Goal: Feedback & Contribution: Leave review/rating

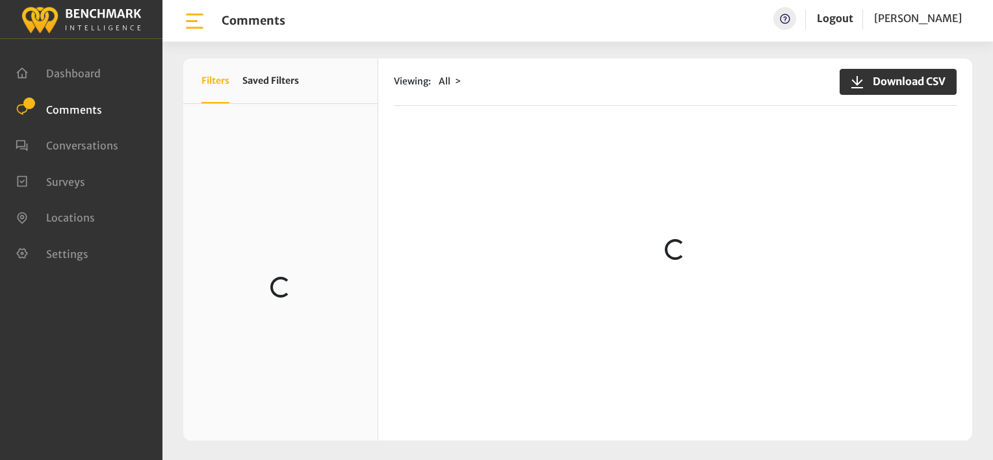
scroll to position [780, 0]
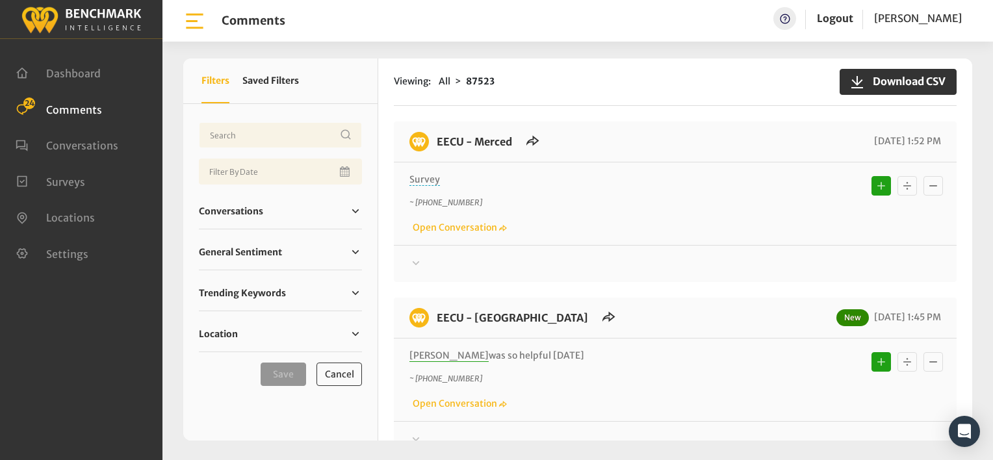
click at [414, 261] on icon at bounding box center [416, 262] width 7 height 4
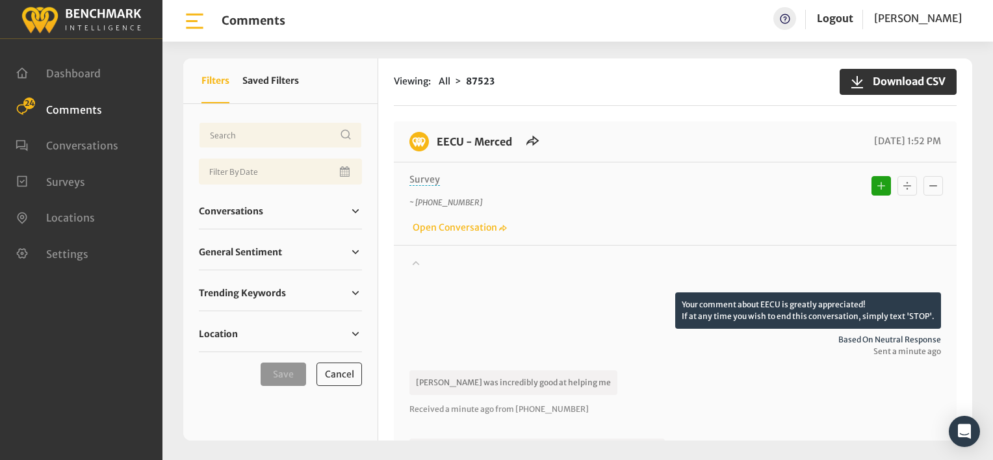
click at [620, 197] on p "~ +15592746233" at bounding box center [608, 203] width 399 height 12
click at [541, 272] on div at bounding box center [674, 274] width 531 height 36
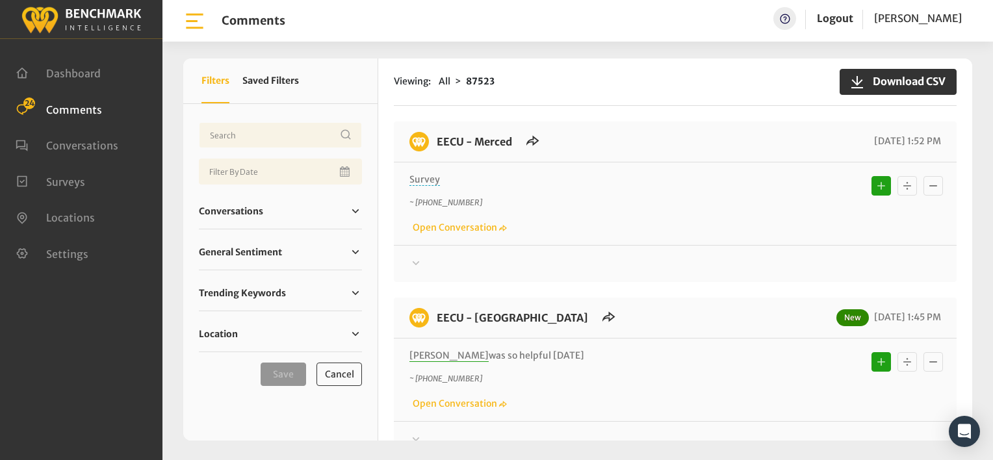
scroll to position [257, 0]
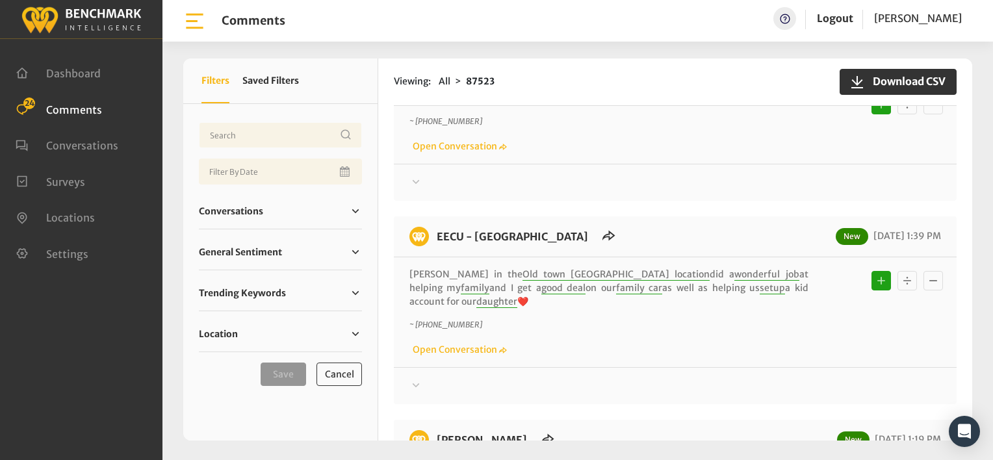
click at [648, 14] on div at bounding box center [674, 7] width 531 height 16
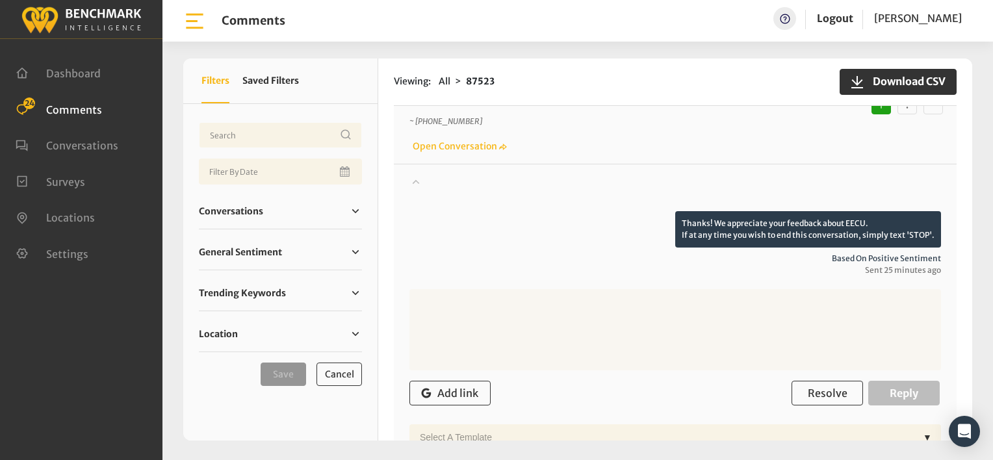
click at [607, 118] on p "~ +15599038722" at bounding box center [608, 122] width 399 height 12
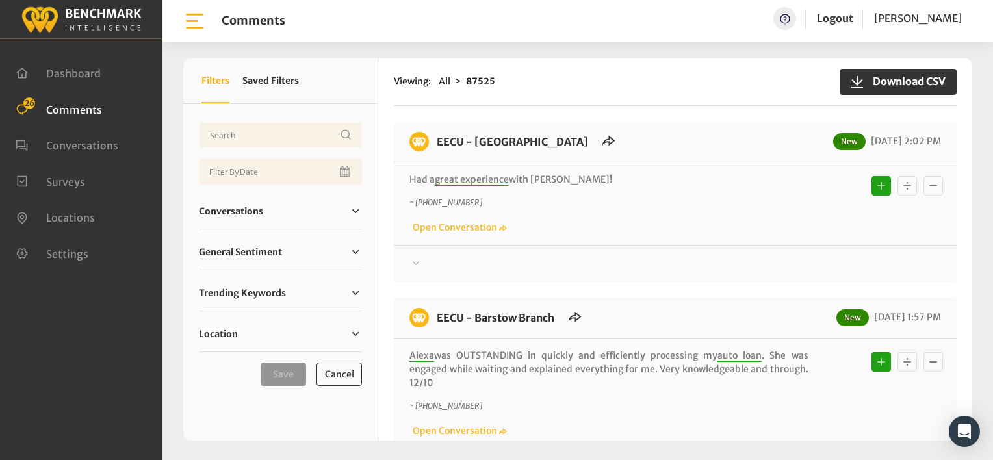
click at [626, 210] on div "~ +15599777775 Open Conversation" at bounding box center [674, 216] width 531 height 38
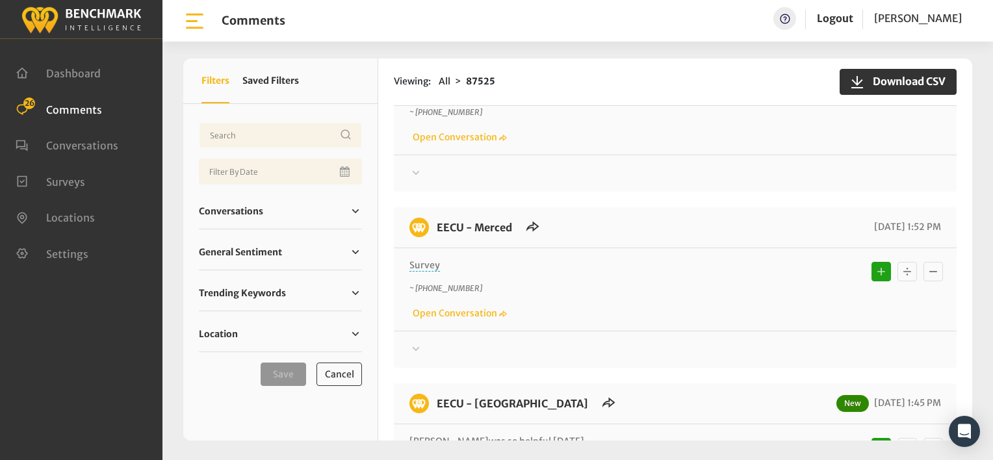
scroll to position [325, 0]
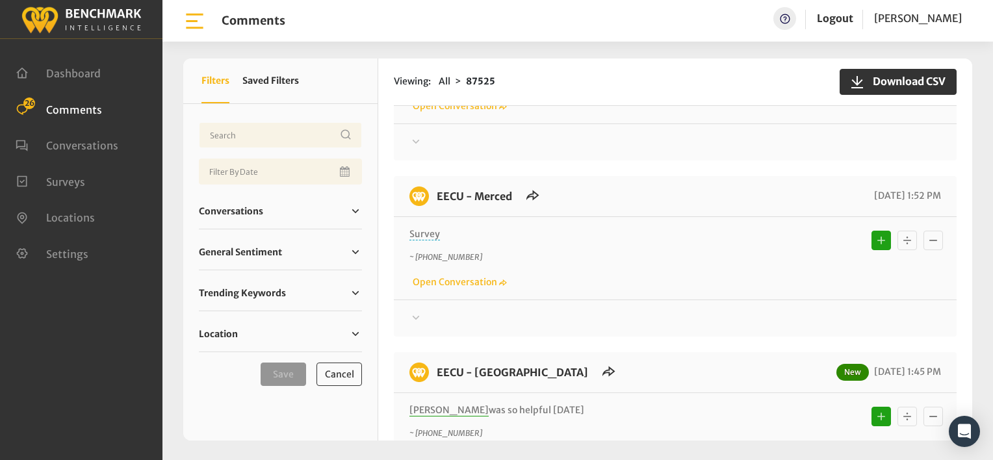
scroll to position [650, 0]
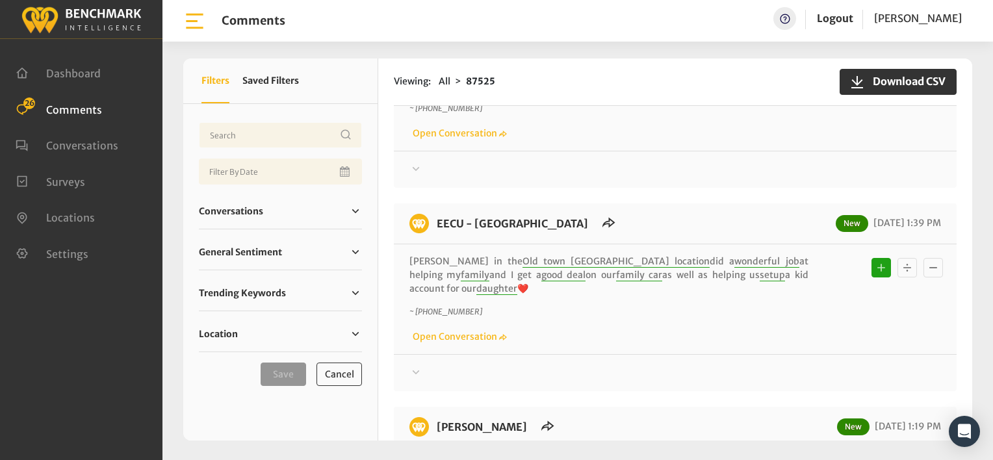
drag, startPoint x: 594, startPoint y: 141, endPoint x: 585, endPoint y: 138, distance: 9.0
click at [589, 140] on div "Alfonso was so helpful today ~ +15599038722 Open Conversation" at bounding box center [675, 109] width 563 height 83
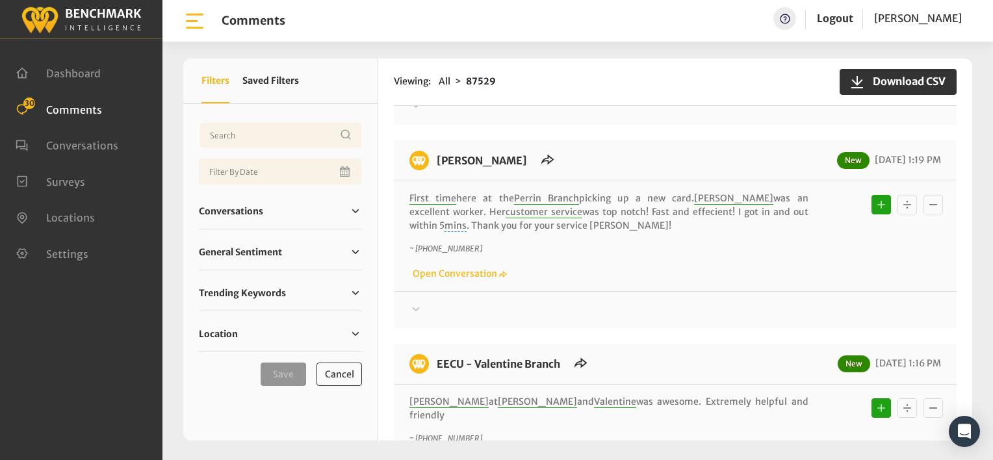
scroll to position [1675, 0]
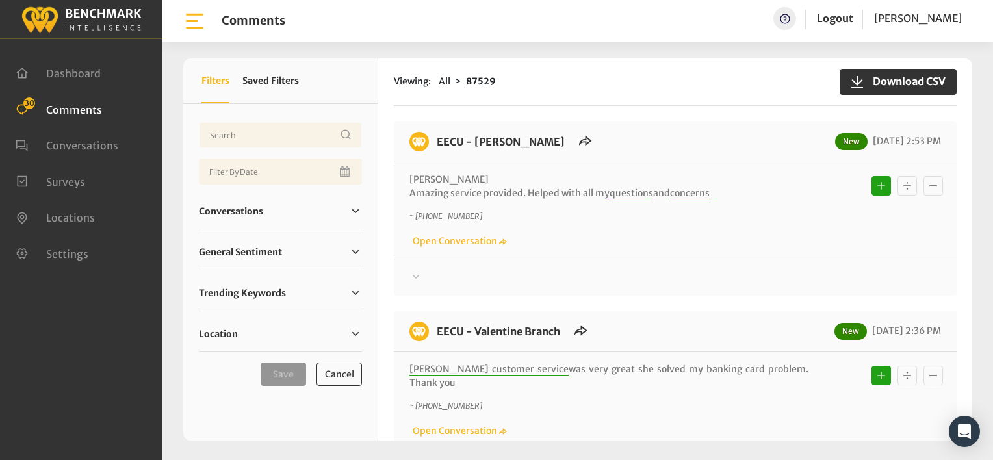
click at [678, 116] on div "Viewing: All 87529 Download CSV EECU - [PERSON_NAME] New [DATE] 2:53 PM [PERSON…" at bounding box center [675, 249] width 594 height 382
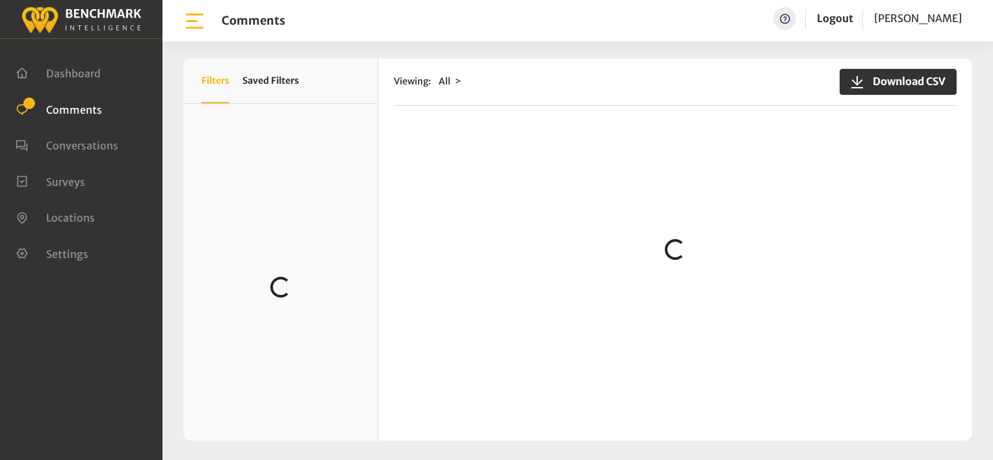
click at [552, 90] on div "Viewing: All Download CSV" at bounding box center [675, 81] width 563 height 47
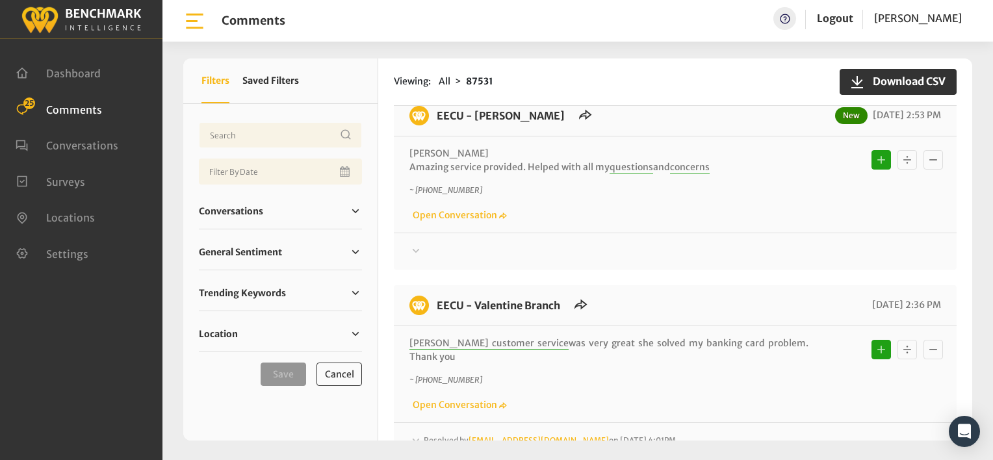
scroll to position [195, 0]
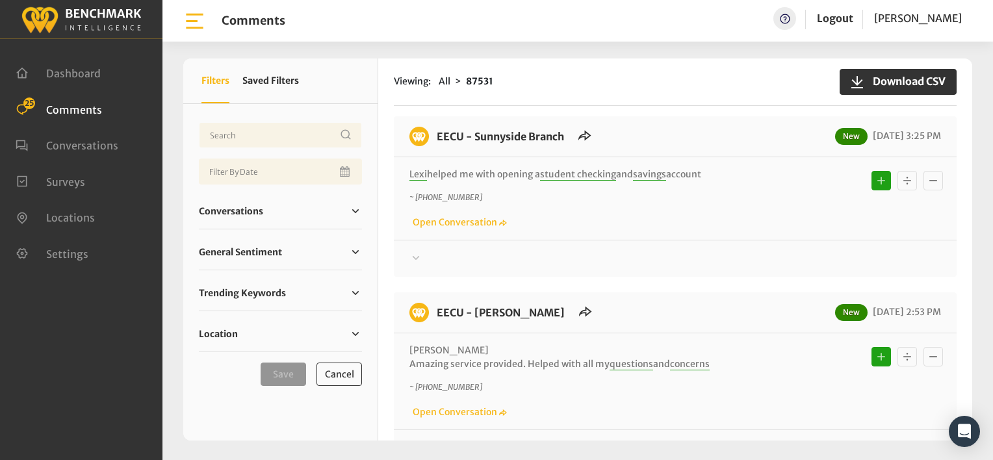
click at [579, 95] on div "Viewing: All 87531 Download CSV" at bounding box center [675, 81] width 563 height 47
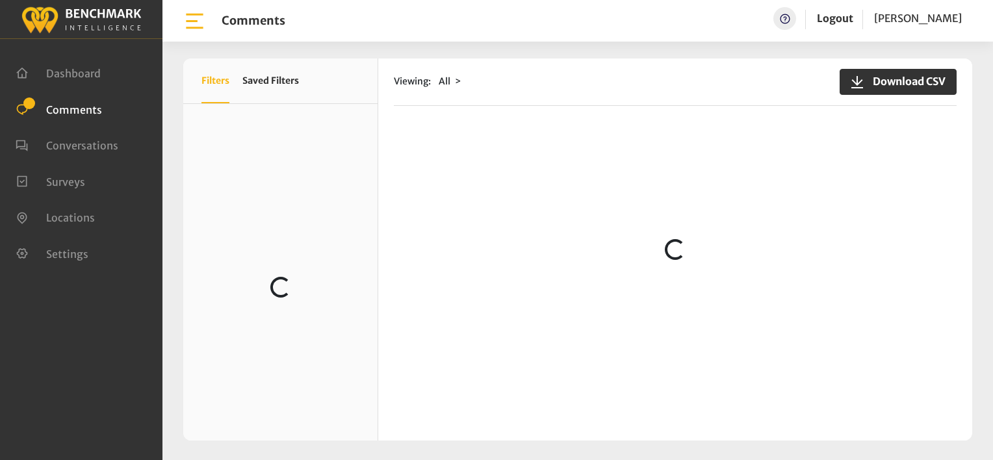
scroll to position [65, 0]
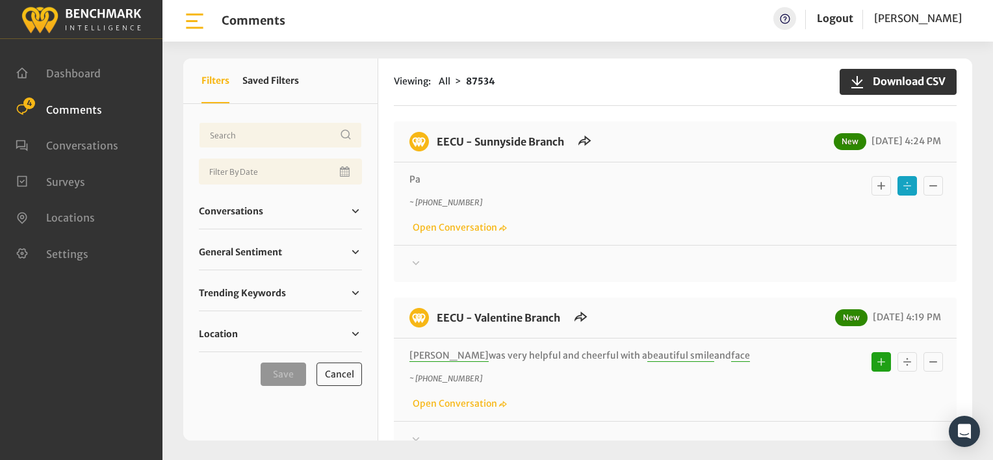
click at [414, 259] on icon at bounding box center [415, 263] width 13 height 16
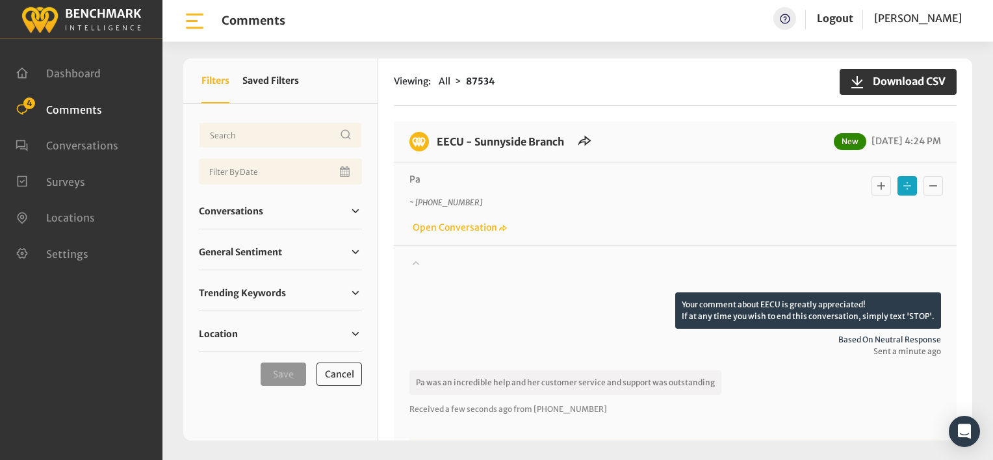
click at [877, 184] on icon "Basic example" at bounding box center [881, 186] width 8 height 8
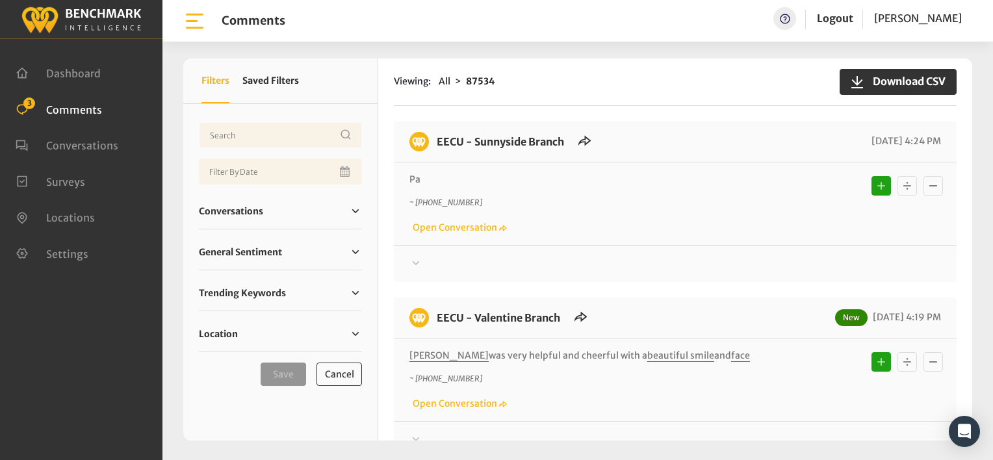
click at [529, 173] on p "Pa" at bounding box center [608, 180] width 399 height 14
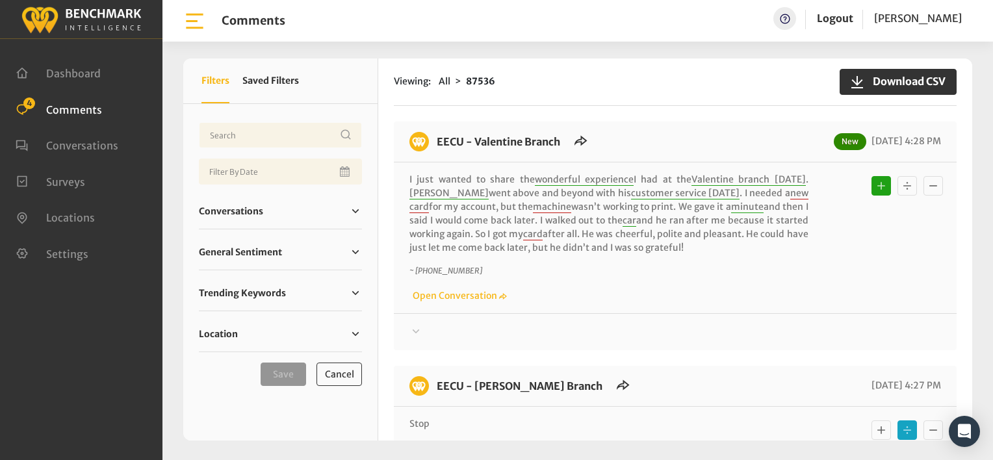
click at [634, 318] on div "Thanks! We appreciate your feedback about EECU. If at any time you wish to end …" at bounding box center [675, 326] width 563 height 27
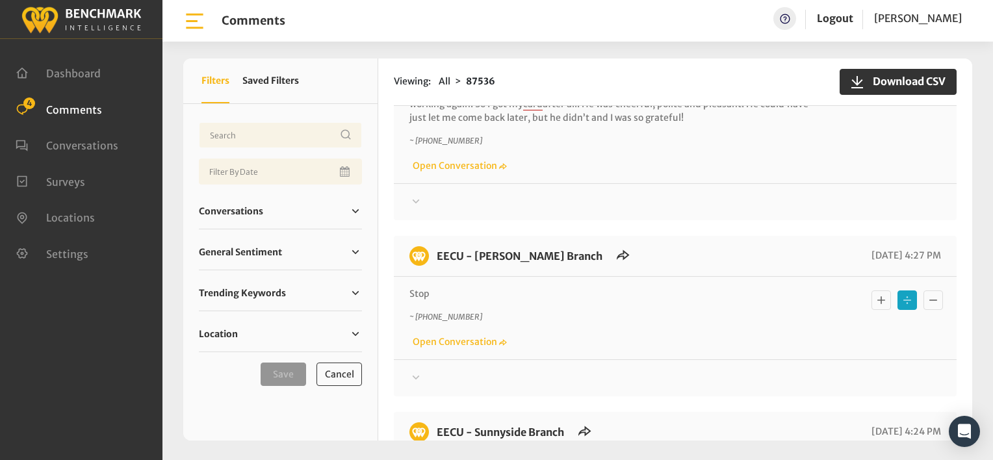
drag, startPoint x: 413, startPoint y: 375, endPoint x: 426, endPoint y: 379, distance: 13.4
click at [420, 209] on icon at bounding box center [415, 202] width 13 height 16
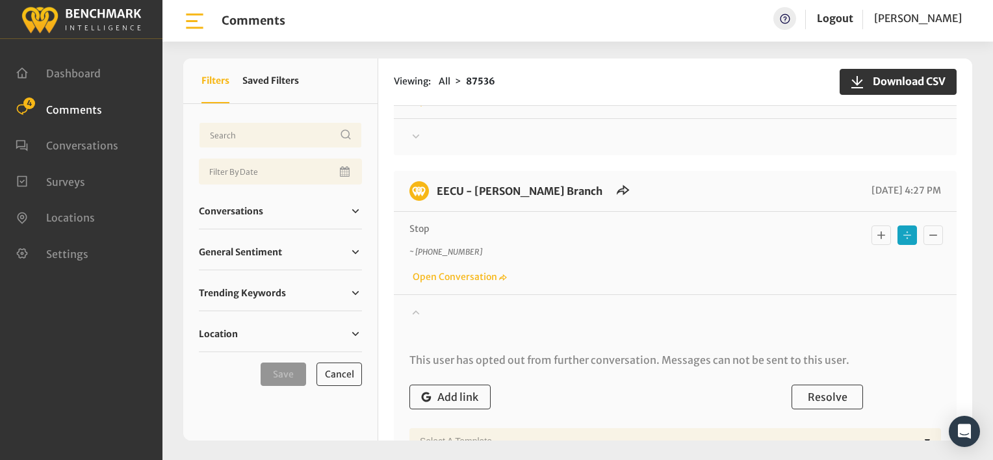
scroll to position [0, 0]
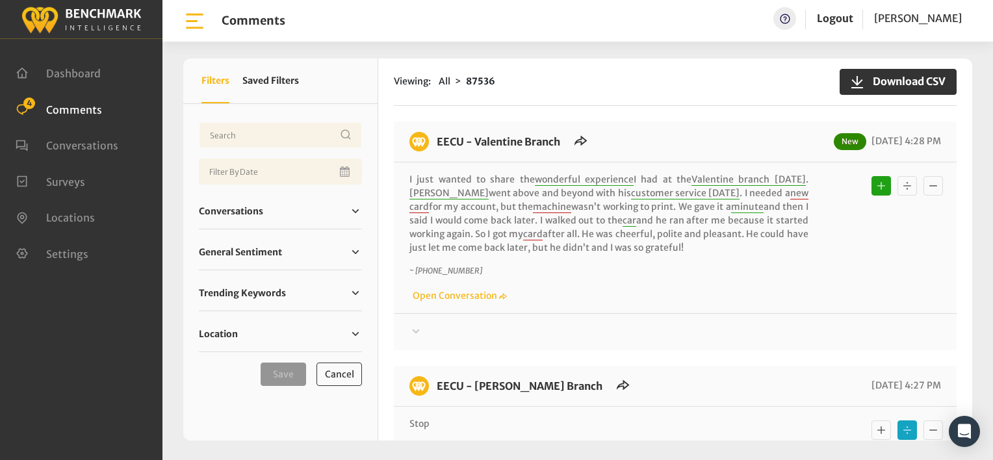
click at [659, 317] on div "Thanks! We appreciate your feedback about EECU. If at any time you wish to end …" at bounding box center [675, 326] width 563 height 27
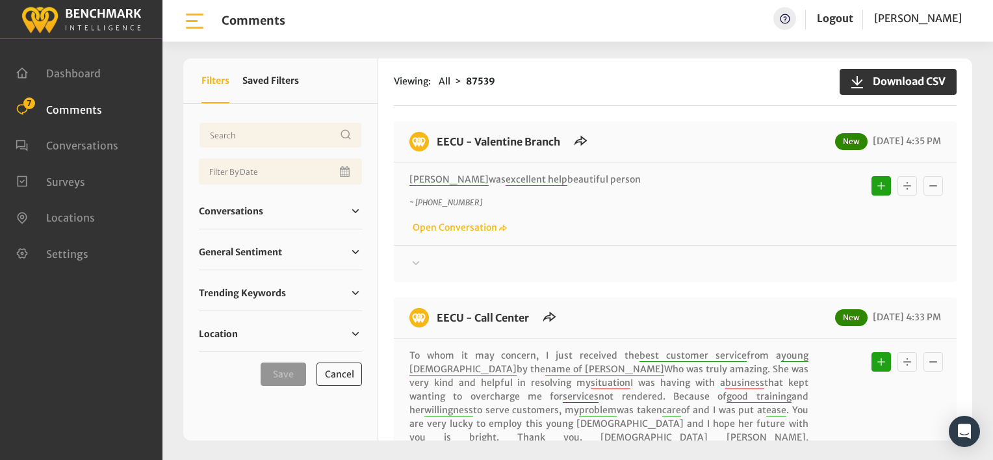
click at [631, 106] on div "Viewing: All 87539 Download CSV EECU - Valentine Branch New 08/20/2025 4:35 PM …" at bounding box center [675, 249] width 594 height 382
